Goal: Information Seeking & Learning: Learn about a topic

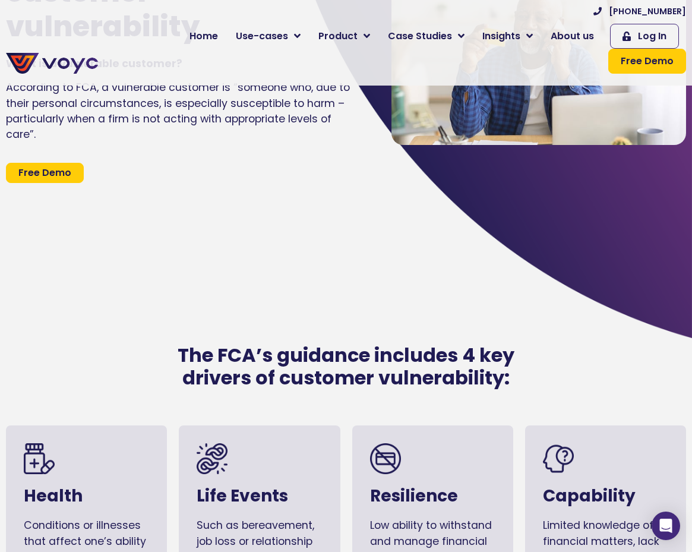
scroll to position [475, 0]
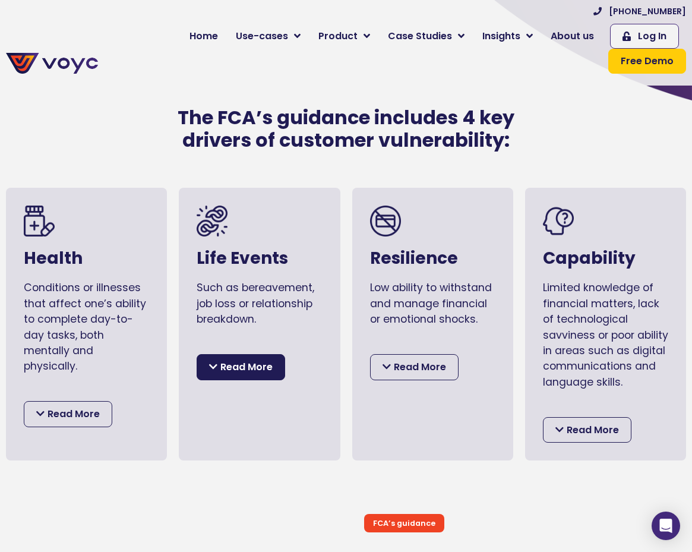
click at [251, 369] on div "Life Events Such as bereavement, job loss or relationship breakdown. This drive…" at bounding box center [259, 324] width 161 height 273
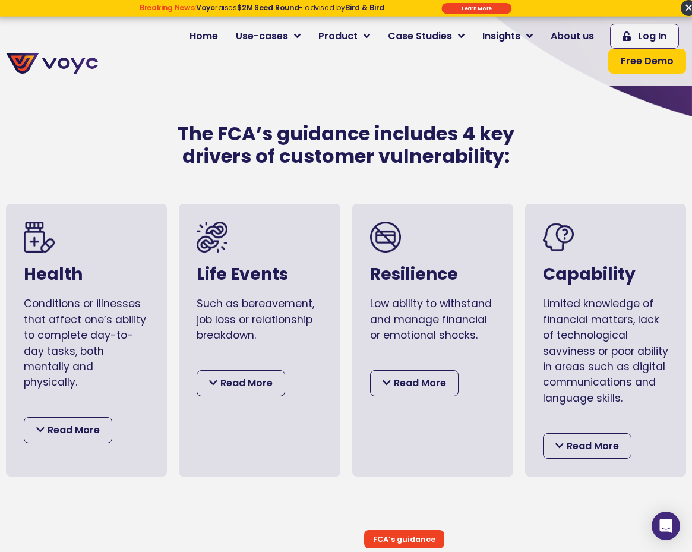
click at [241, 352] on div "This driver includes various circumstances that may negatively affect a person’…" at bounding box center [259, 374] width 125 height 45
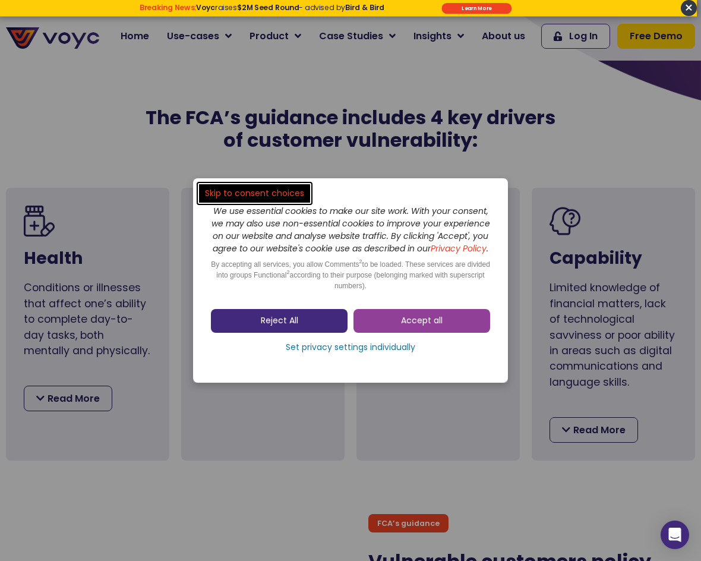
click at [306, 321] on link "Reject All" at bounding box center [279, 321] width 137 height 24
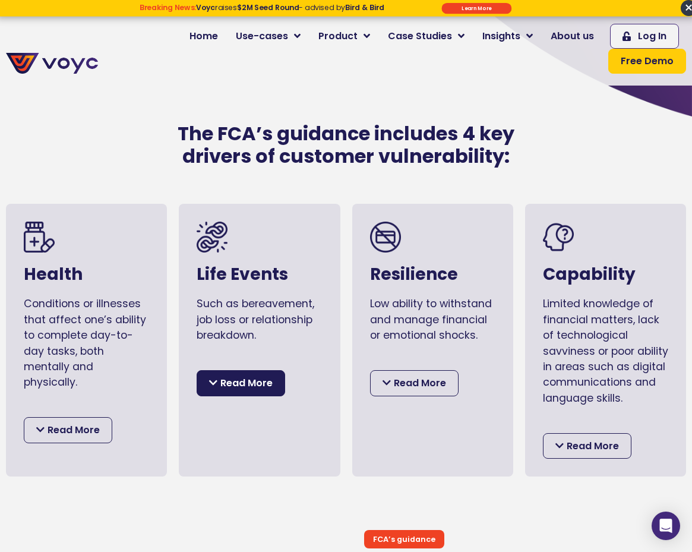
drag, startPoint x: 239, startPoint y: 350, endPoint x: 238, endPoint y: 360, distance: 9.6
click at [238, 355] on div "This driver includes various circumstances that may negatively affect a person’…" at bounding box center [259, 374] width 125 height 45
click at [238, 376] on span "Read More" at bounding box center [246, 383] width 52 height 15
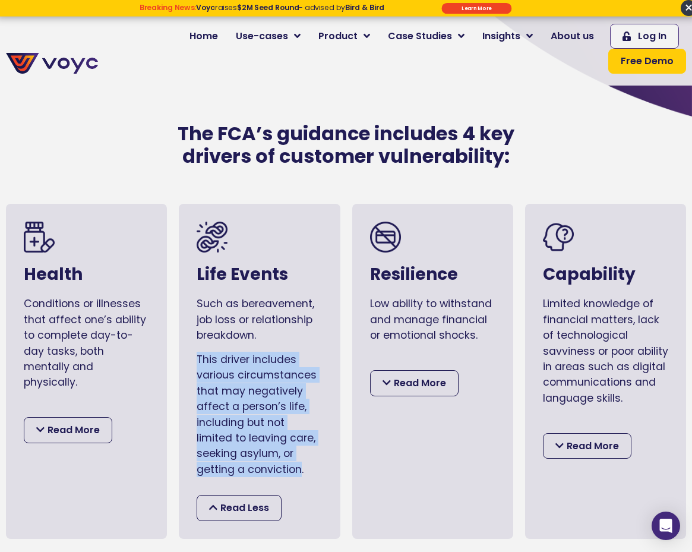
drag, startPoint x: 196, startPoint y: 339, endPoint x: 340, endPoint y: 474, distance: 196.8
click at [311, 459] on div "Life Events Such as bereavement, job loss or relationship breakdown. This drive…" at bounding box center [259, 371] width 161 height 335
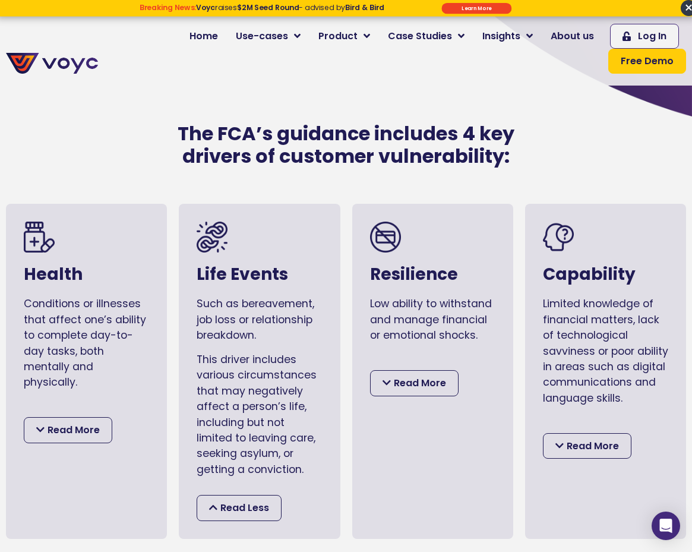
click at [344, 475] on div "Life Events Such as bereavement, job loss or relationship breakdown. This drive…" at bounding box center [259, 371] width 173 height 347
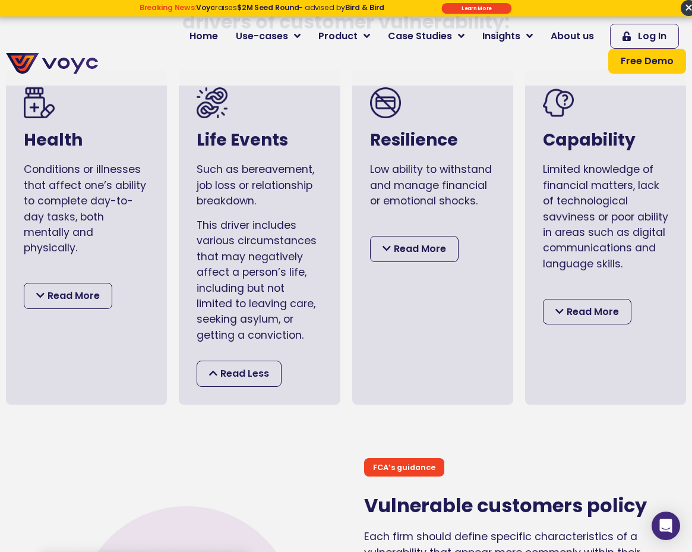
scroll to position [654, 0]
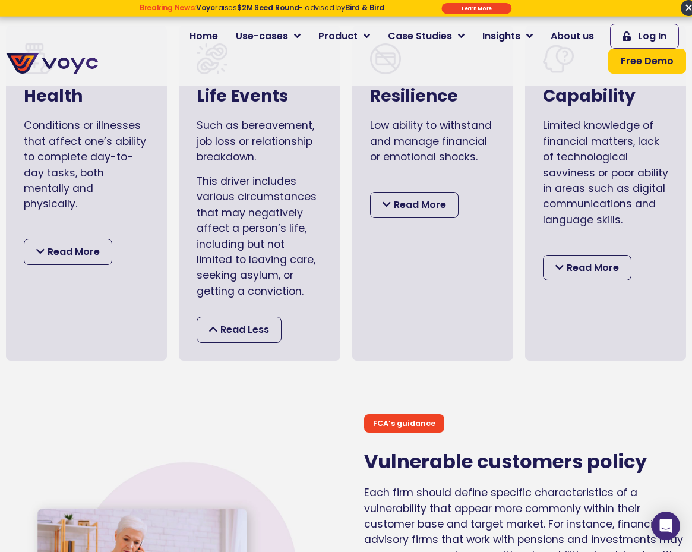
click at [317, 377] on section "FCA’s guidance Vulnerable customers policy Each firm should define specific cha…" at bounding box center [346, 552] width 692 height 370
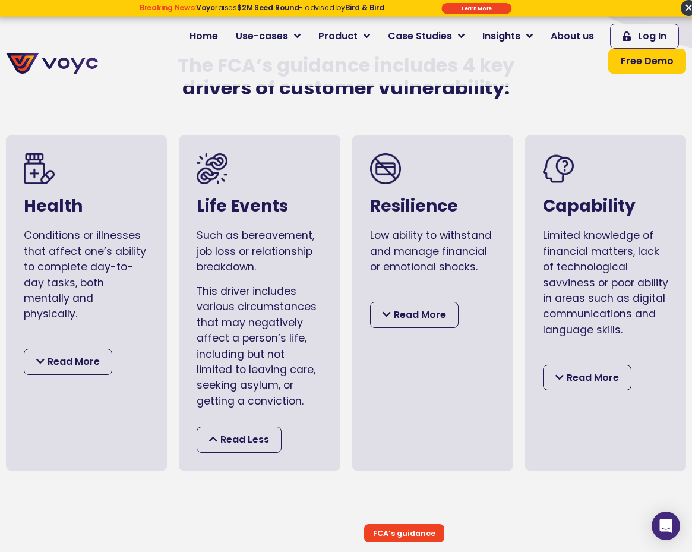
scroll to position [535, 0]
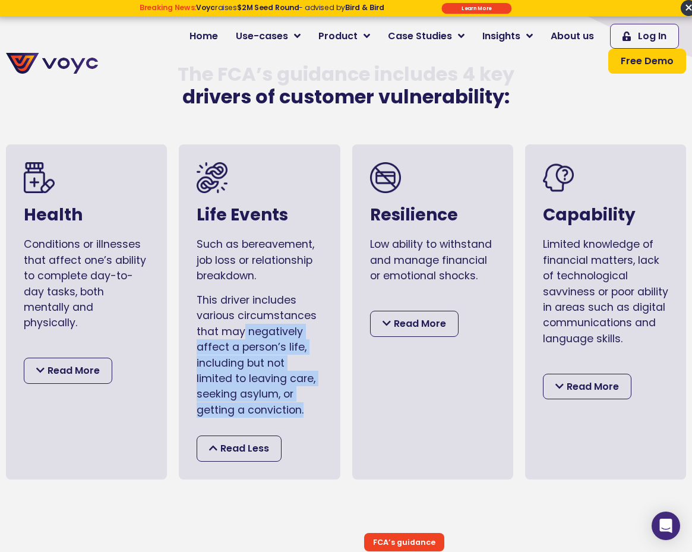
drag, startPoint x: 243, startPoint y: 317, endPoint x: 313, endPoint y: 389, distance: 100.4
click at [313, 389] on div "This driver includes various circumstances that may negatively affect a person’…" at bounding box center [259, 354] width 125 height 125
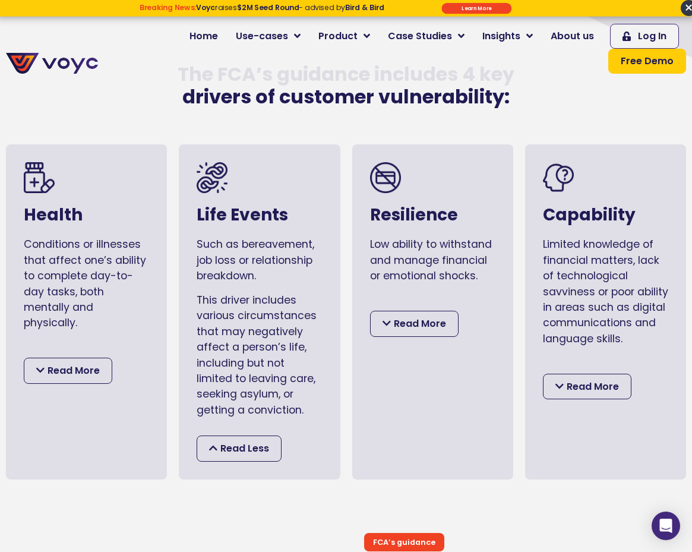
click at [346, 406] on div "Resilience Low ability to withstand and manage financial or emotional shocks. V…" at bounding box center [432, 311] width 173 height 347
drag, startPoint x: 42, startPoint y: 353, endPoint x: 158, endPoint y: 367, distance: 117.3
click at [42, 365] on icon at bounding box center [40, 370] width 8 height 10
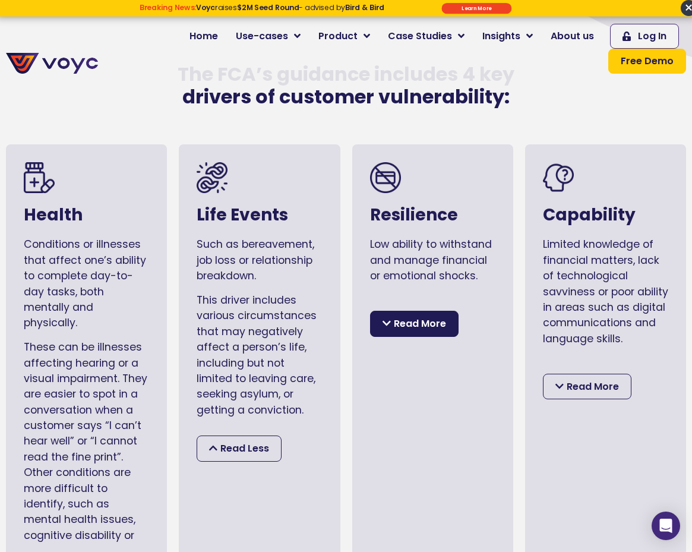
click at [396, 316] on span "Read More" at bounding box center [420, 323] width 52 height 15
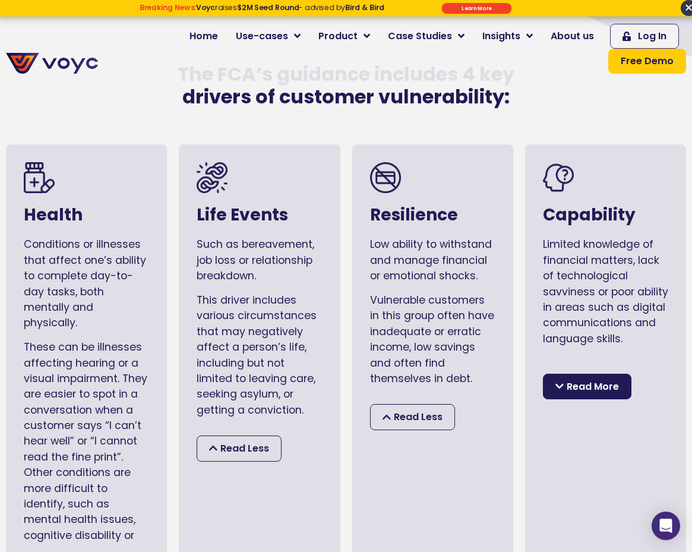
click at [598, 379] on span "Read More" at bounding box center [593, 386] width 52 height 15
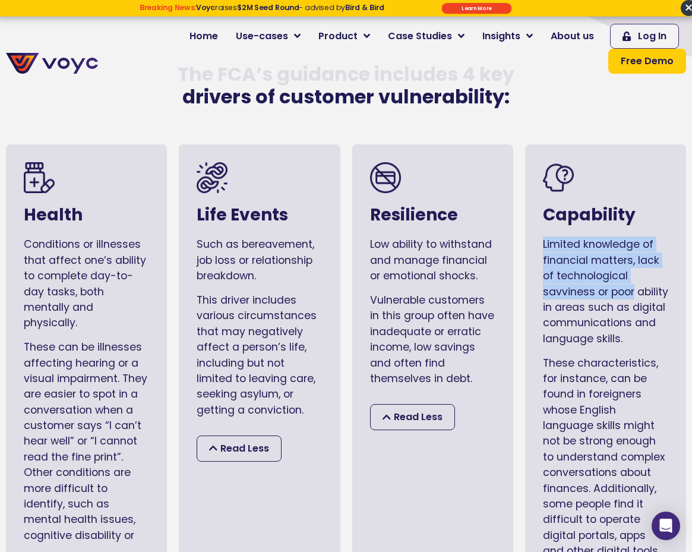
scroll to position [535, 9]
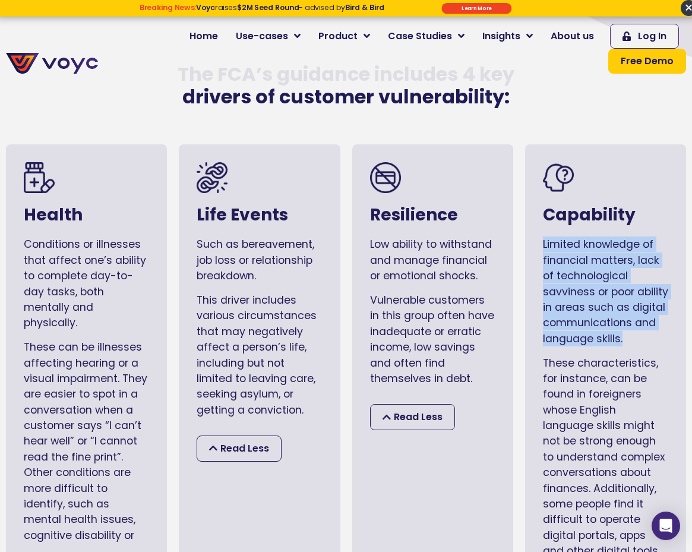
drag, startPoint x: 545, startPoint y: 226, endPoint x: 648, endPoint y: 324, distance: 142.1
click at [648, 324] on p "Limited knowledge of financial matters, lack of technological savviness or poor…" at bounding box center [605, 292] width 125 height 110
click at [647, 324] on p "Limited knowledge of financial matters, lack of technological savviness or poor…" at bounding box center [605, 292] width 125 height 110
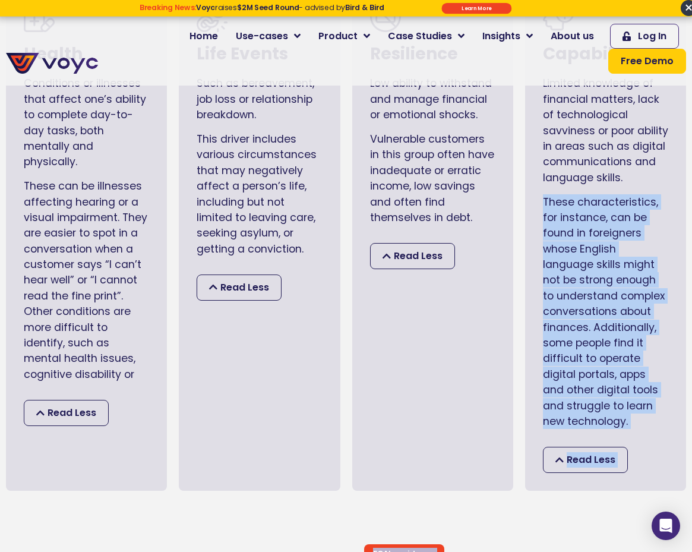
scroll to position [713, 9]
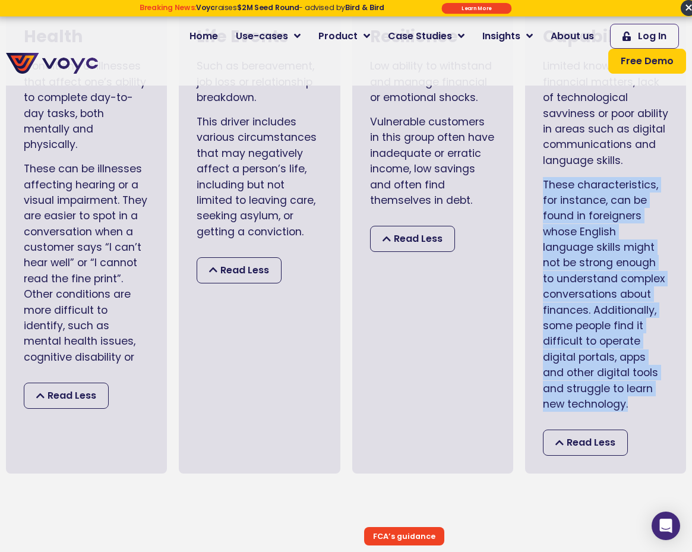
drag, startPoint x: 535, startPoint y: 348, endPoint x: 628, endPoint y: 381, distance: 97.7
click at [628, 381] on div "Capability Limited knowledge of financial matters, lack of technological savvin…" at bounding box center [605, 219] width 161 height 507
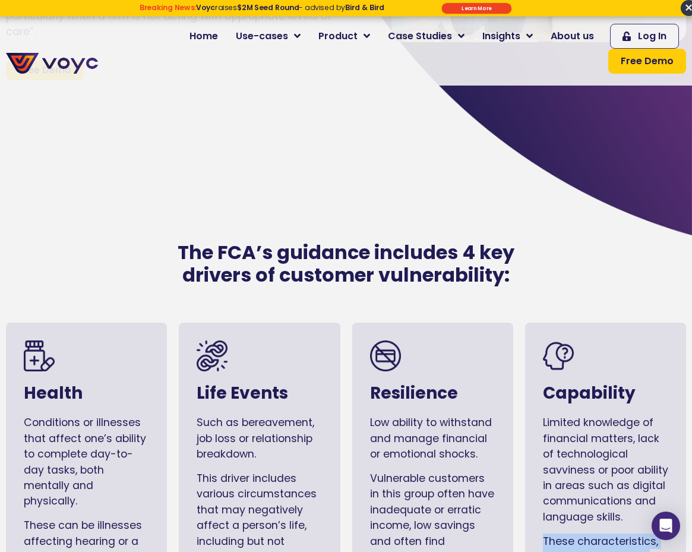
scroll to position [594, 9]
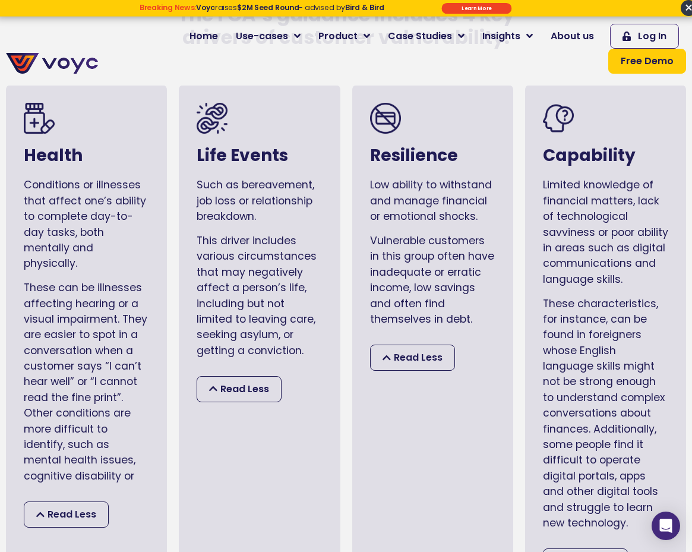
click at [433, 273] on div "Vulnerable customers in this group often have inadequate or erratic income, low…" at bounding box center [432, 280] width 125 height 94
click at [250, 271] on div "This driver includes various circumstances that may negatively affect a person’…" at bounding box center [259, 295] width 125 height 125
click at [9, 267] on div "Health Conditions or illnesses that affect one’s ability to complete day-to-day…" at bounding box center [86, 338] width 161 height 507
